Goal: Task Accomplishment & Management: Use online tool/utility

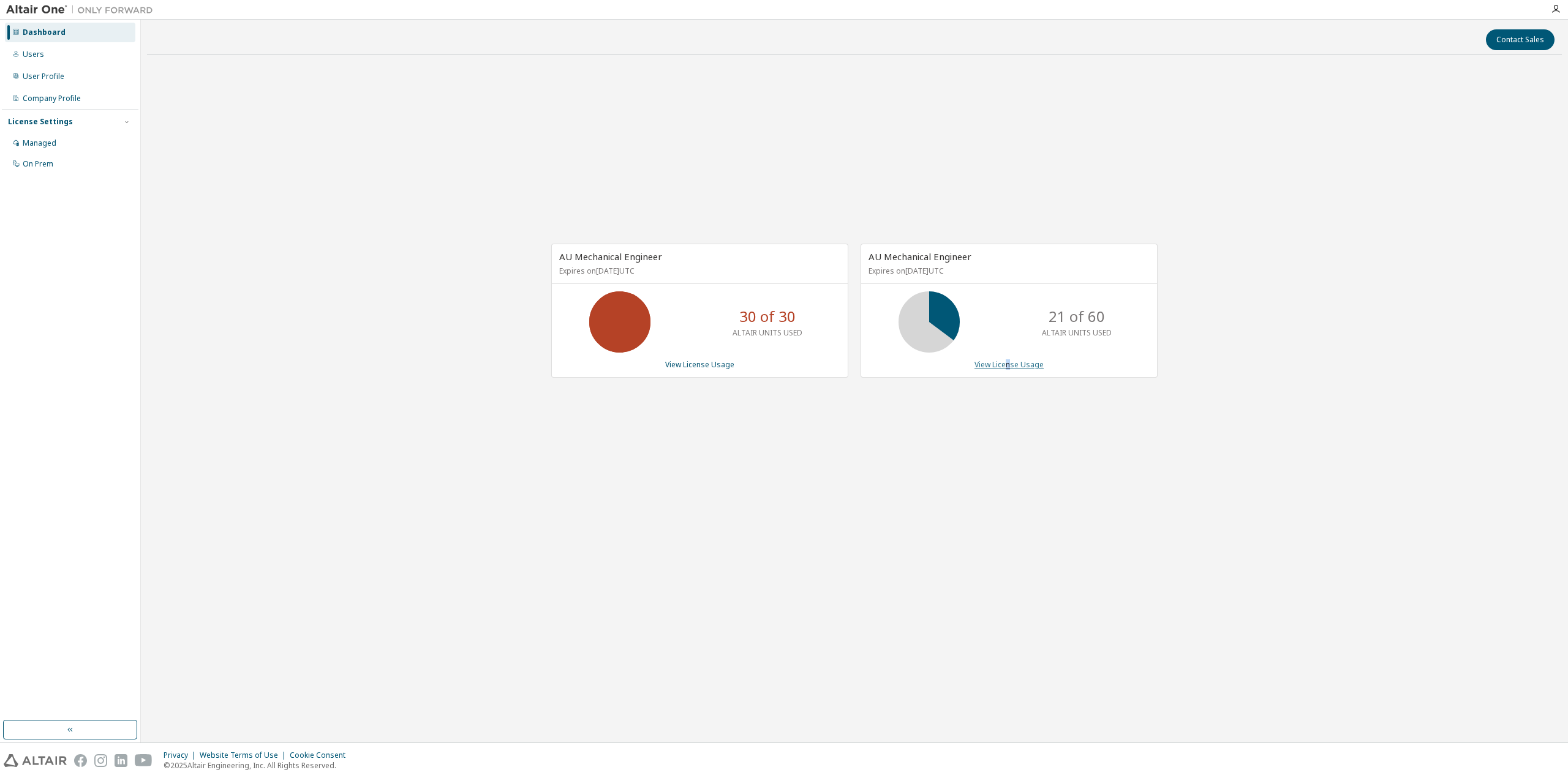
click at [1008, 366] on link "View License Usage" at bounding box center [1009, 364] width 70 height 10
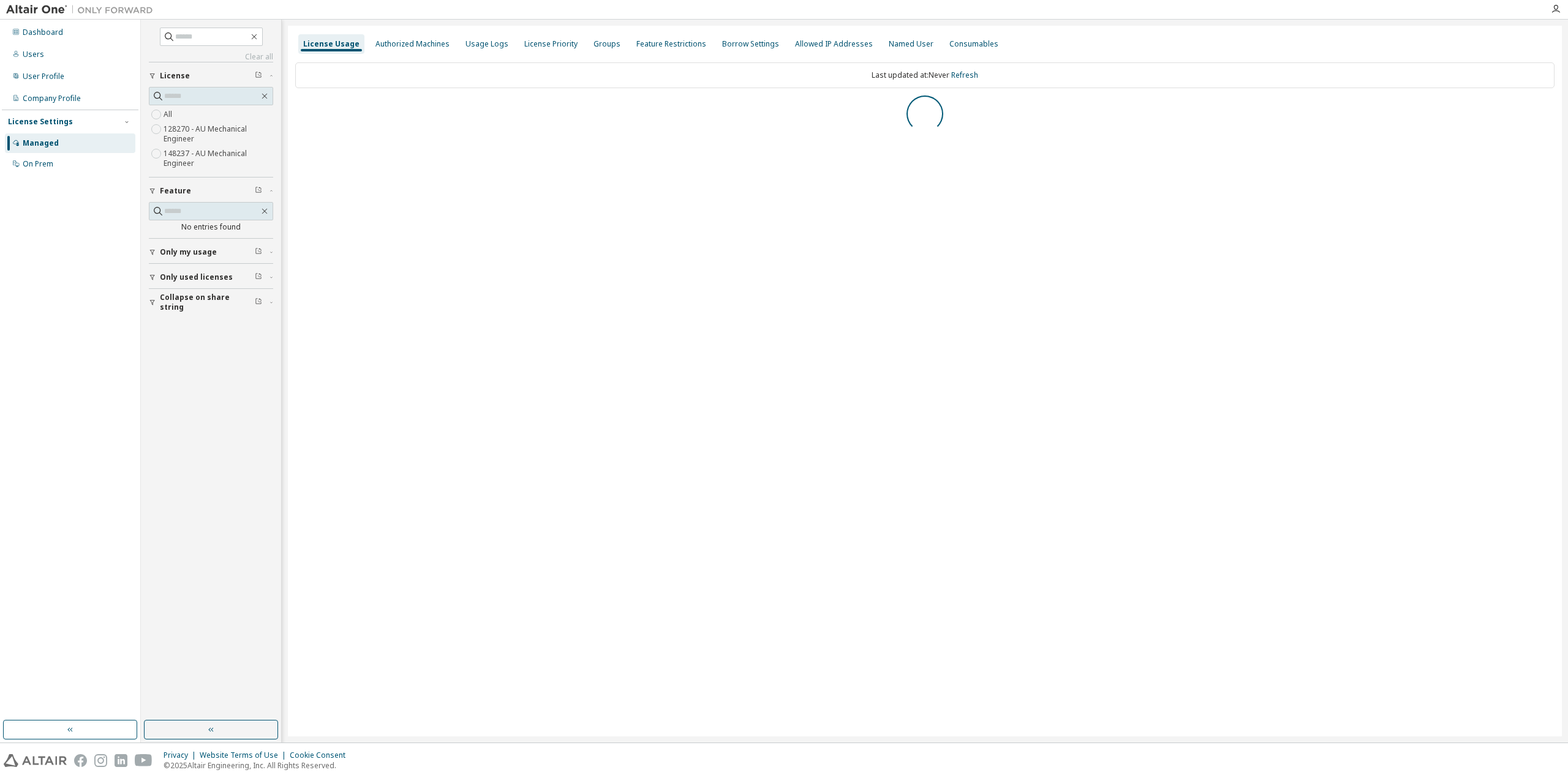
click at [179, 301] on div "Collapse on share string Only used licenses Only my usage Feature No entries fo…" at bounding box center [211, 187] width 124 height 251
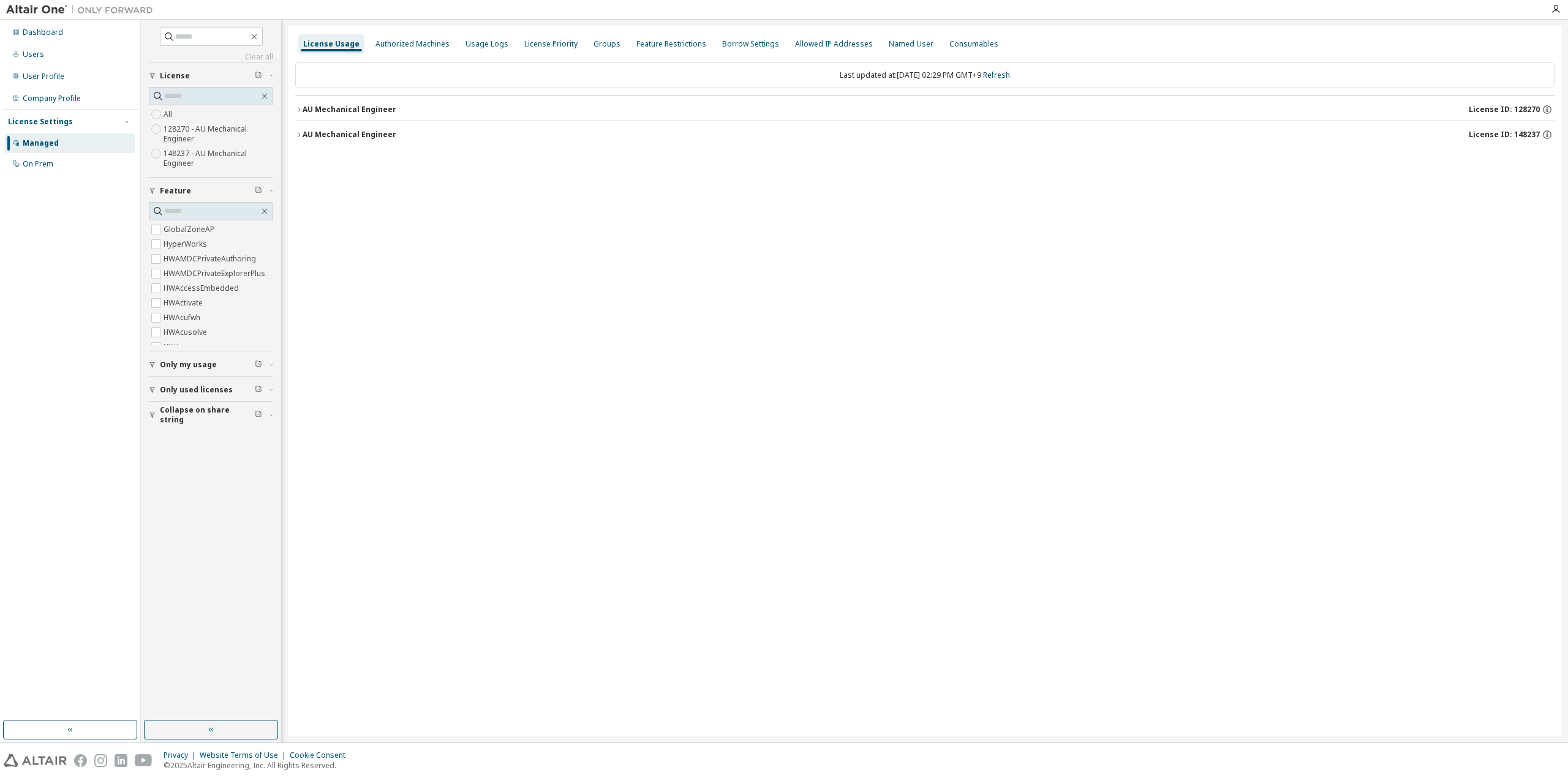
drag, startPoint x: 178, startPoint y: 414, endPoint x: 176, endPoint y: 400, distance: 14.1
click at [176, 414] on span "Collapse on share string" at bounding box center [207, 415] width 95 height 20
click at [176, 388] on span "Only used licenses" at bounding box center [196, 390] width 73 height 10
click at [172, 468] on label "Yes" at bounding box center [171, 469] width 15 height 15
click at [168, 402] on label "Yes" at bounding box center [171, 409] width 15 height 15
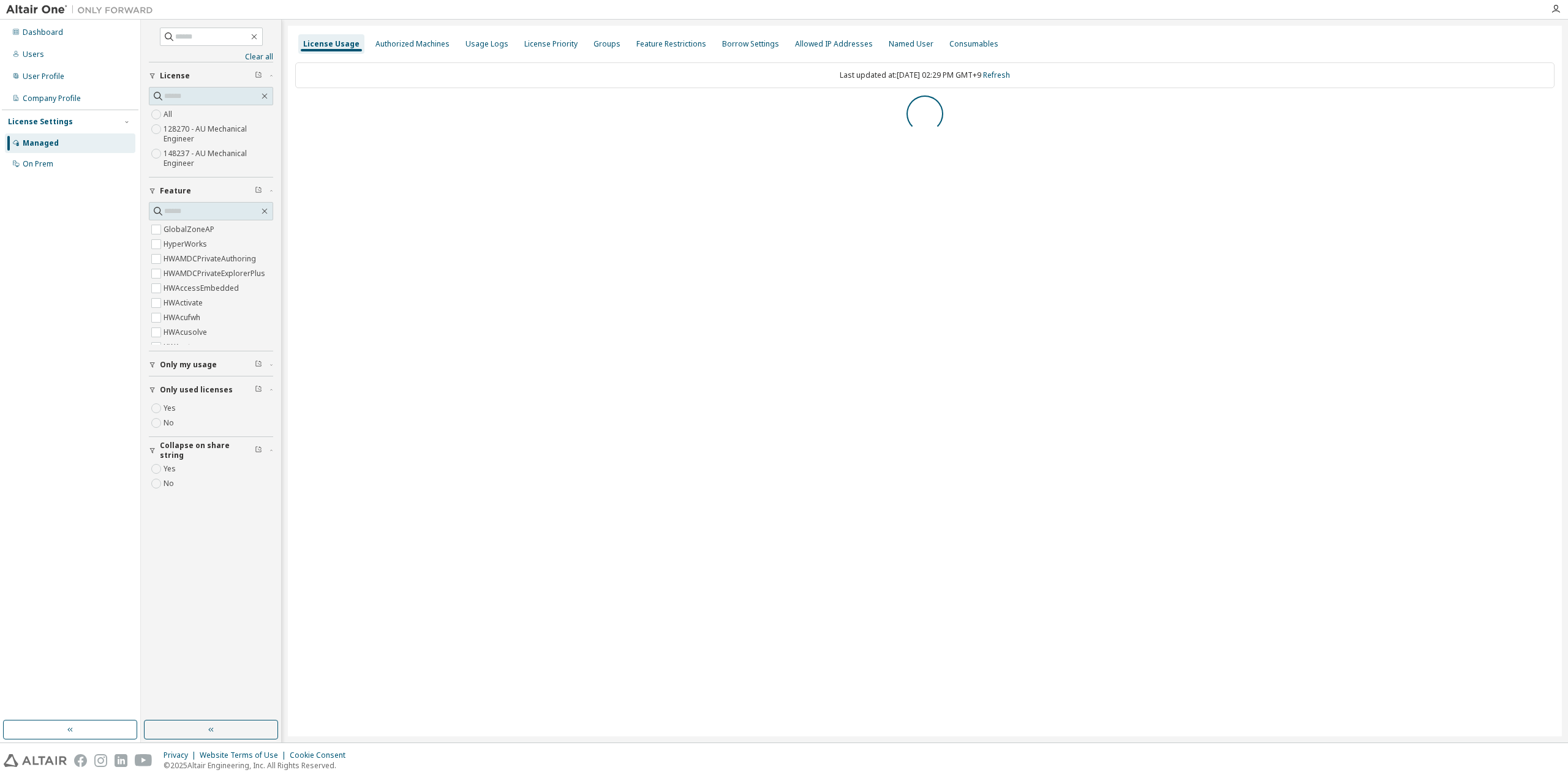
click at [178, 360] on span "Only my usage" at bounding box center [189, 364] width 57 height 10
click at [212, 737] on button "button" at bounding box center [211, 730] width 134 height 20
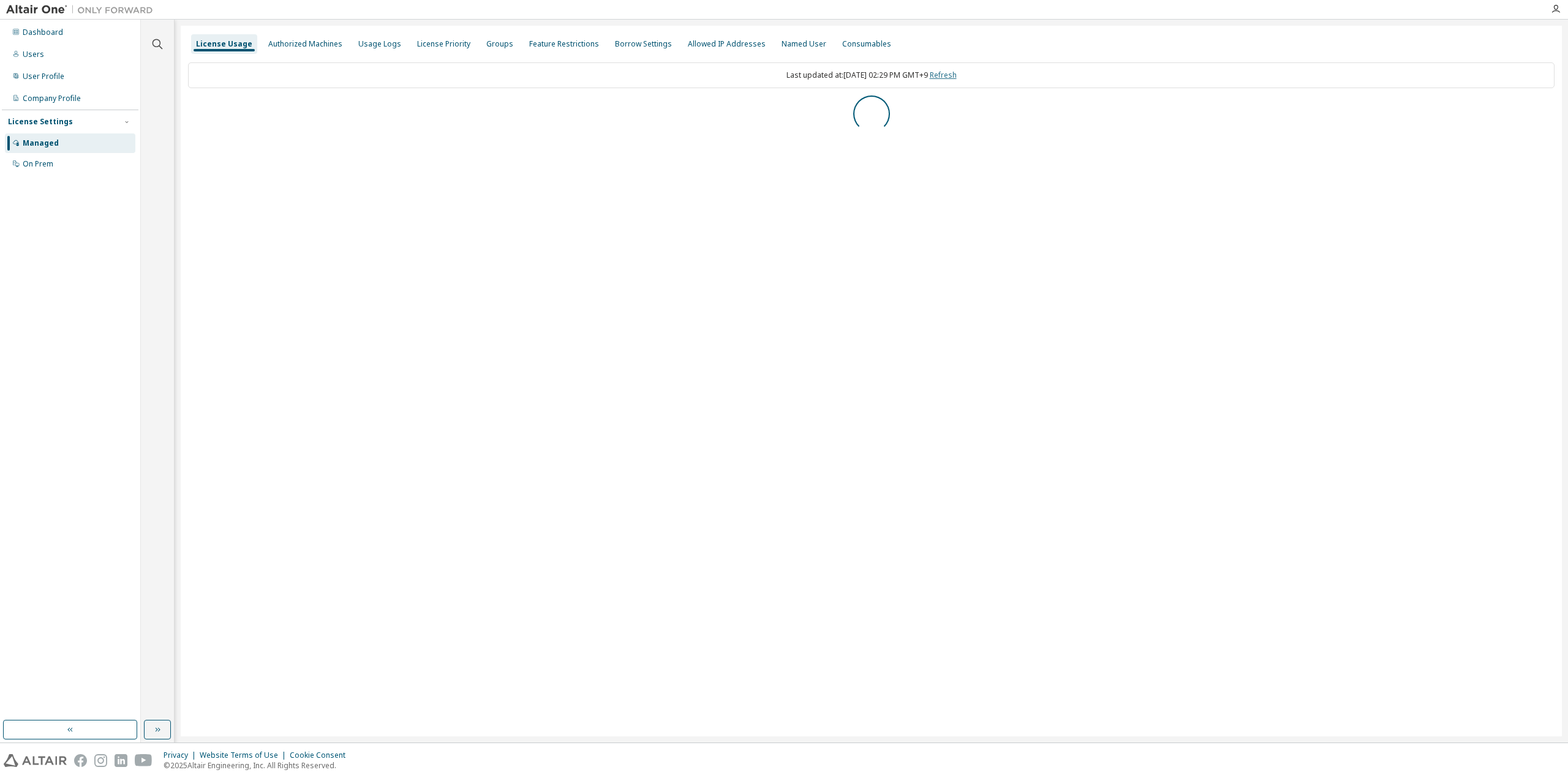
click at [957, 78] on link "Refresh" at bounding box center [943, 74] width 27 height 10
click at [221, 130] on div "AU Mechanical Engineer" at bounding box center [242, 135] width 93 height 10
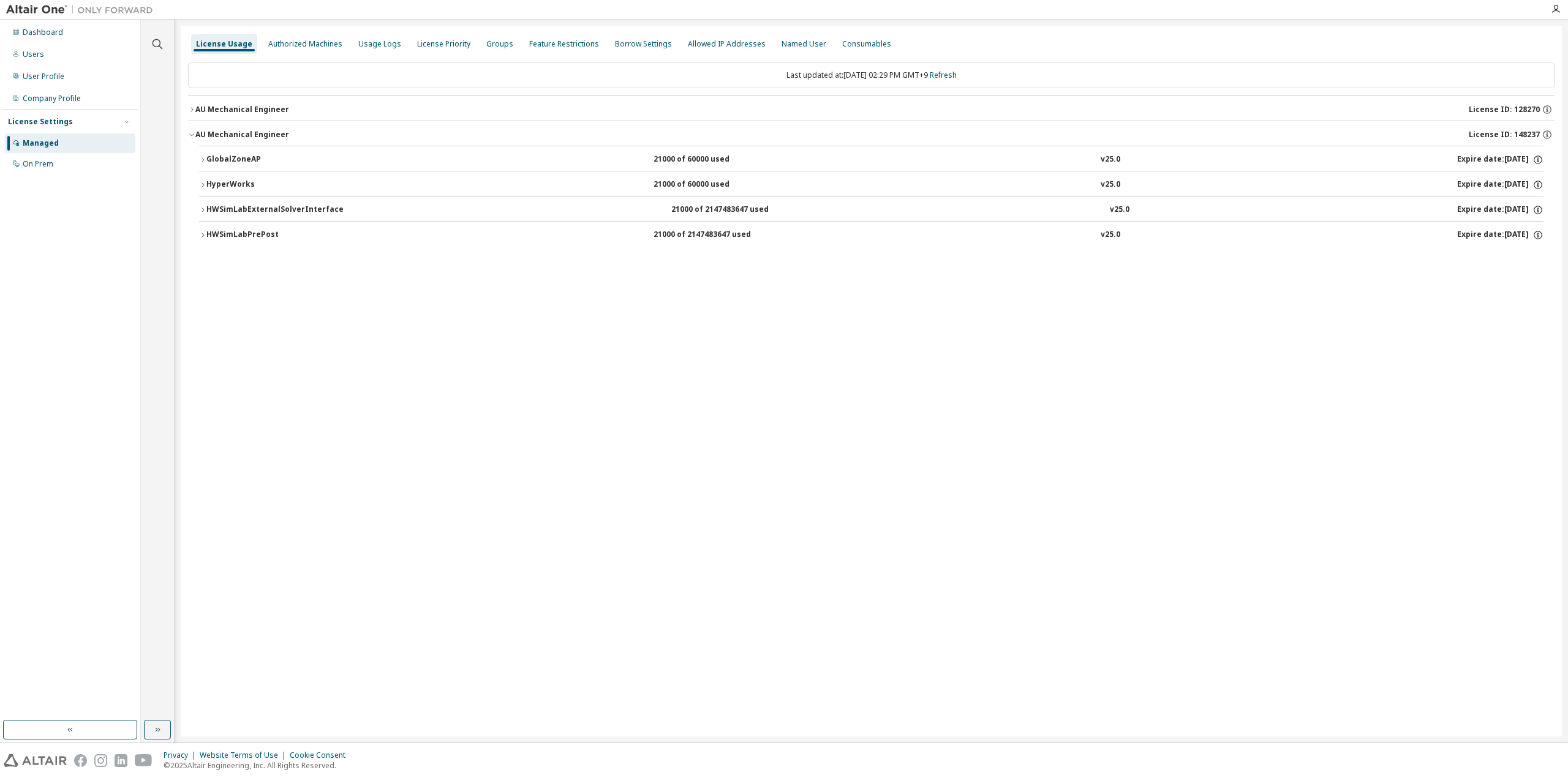
click at [221, 130] on div "AU Mechanical Engineer" at bounding box center [242, 135] width 93 height 10
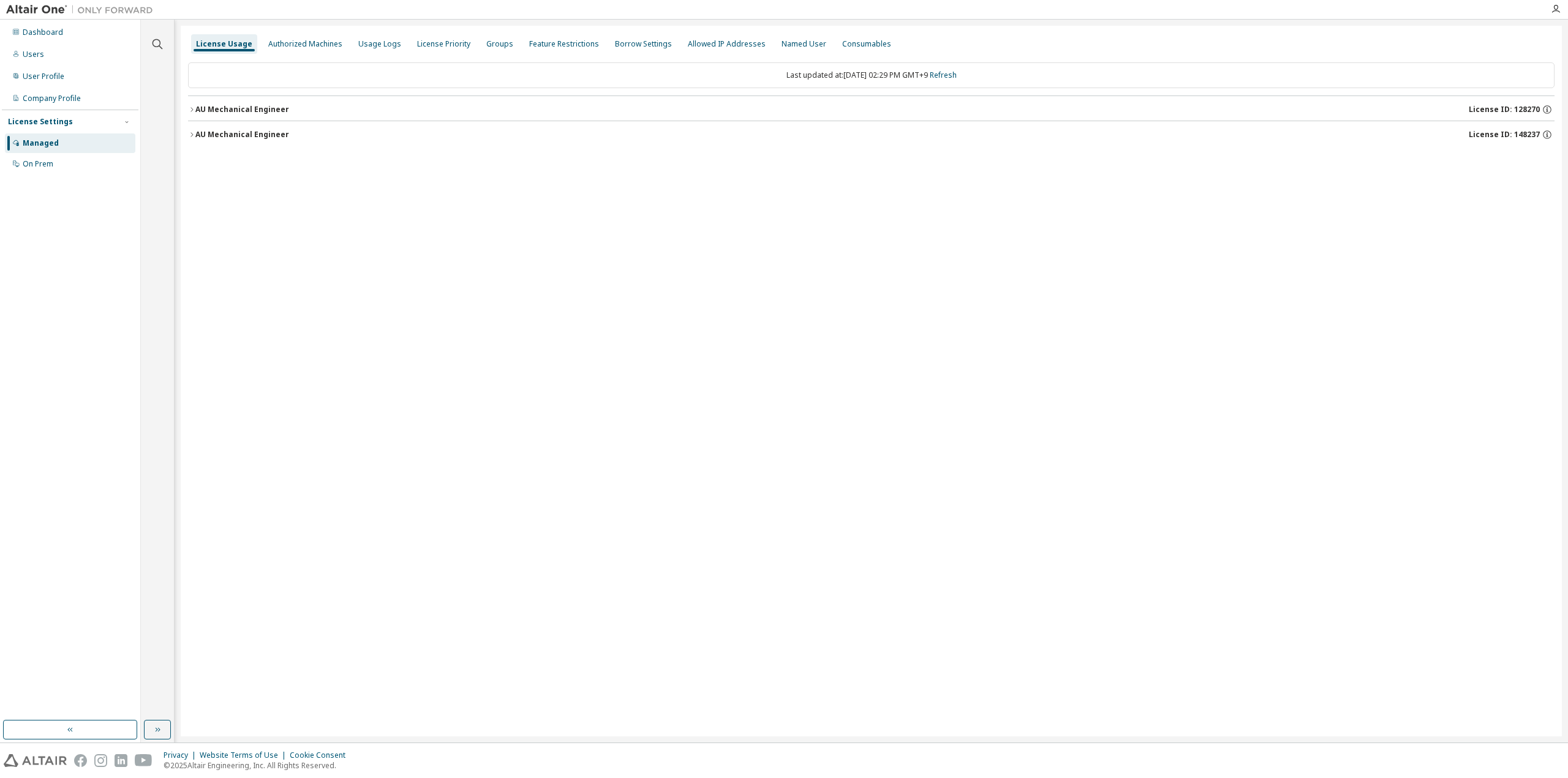
click at [234, 106] on div "AU Mechanical Engineer" at bounding box center [242, 110] width 93 height 10
click at [232, 130] on div "HyperWorks" at bounding box center [262, 135] width 110 height 11
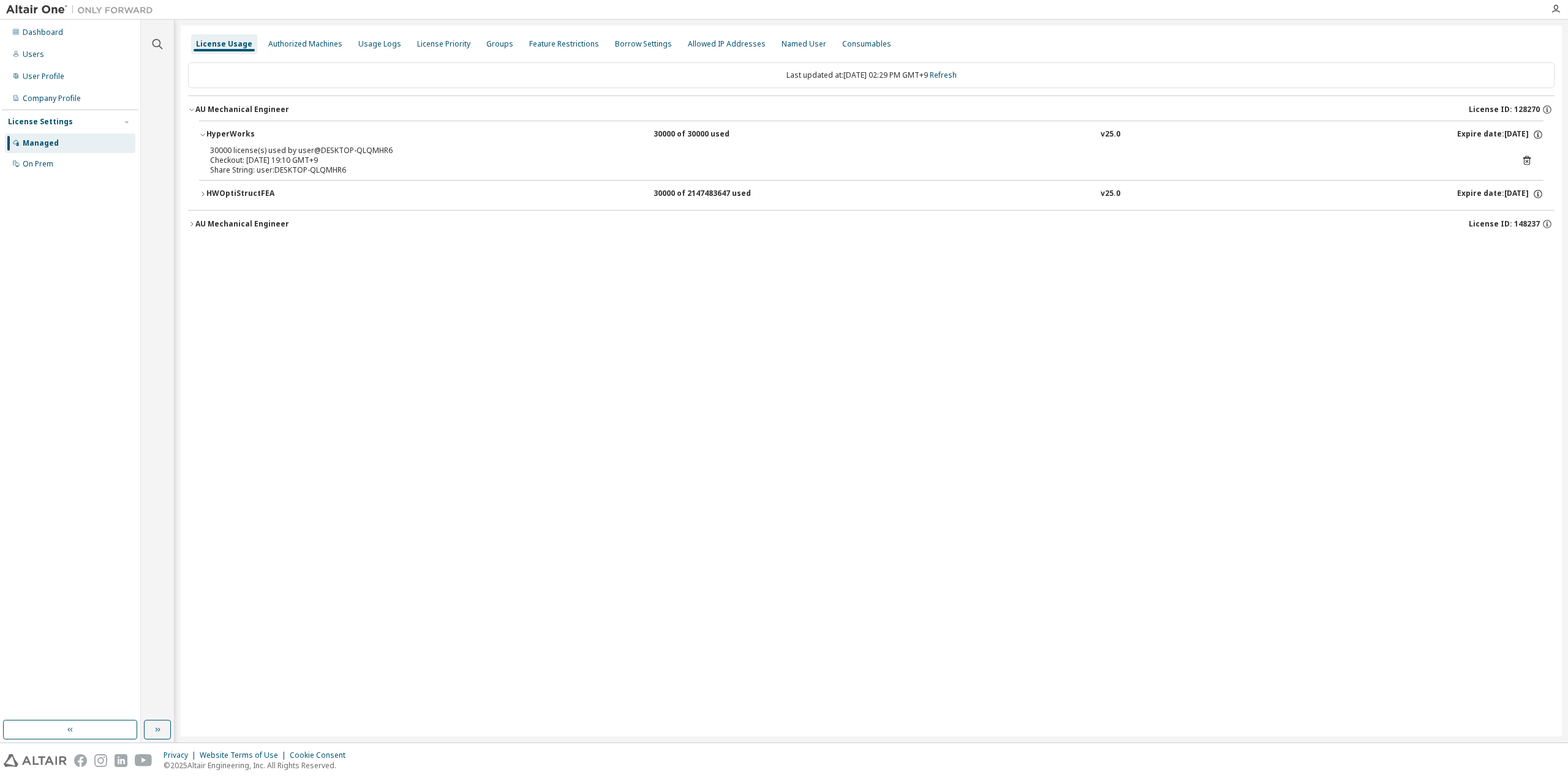
click at [232, 130] on div "HyperWorks" at bounding box center [262, 135] width 110 height 11
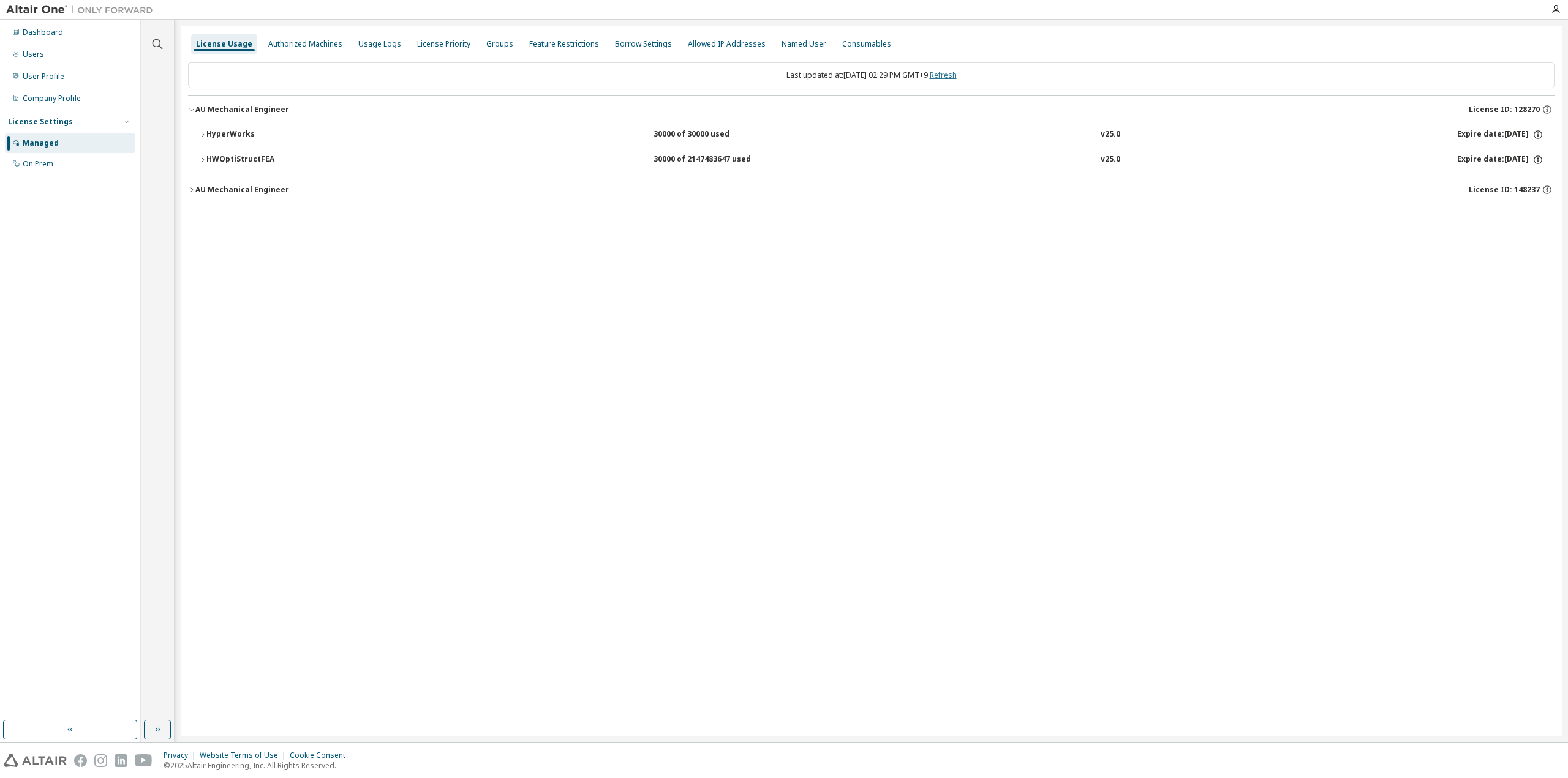
click at [957, 76] on link "Refresh" at bounding box center [943, 74] width 27 height 10
